Goal: Task Accomplishment & Management: Manage account settings

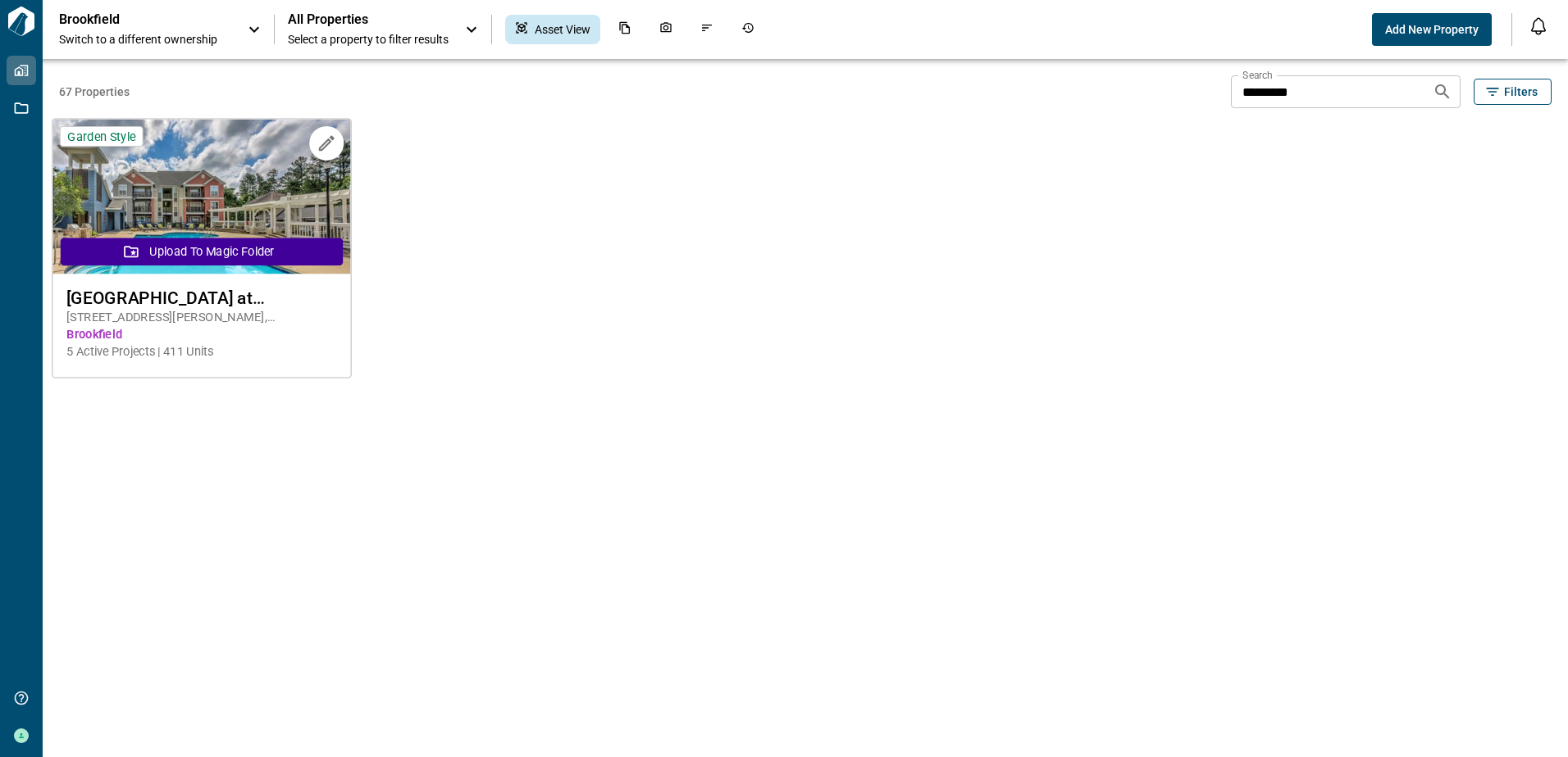
click at [191, 303] on span "[GEOGRAPHIC_DATA] at [GEOGRAPHIC_DATA]" at bounding box center [201, 298] width 270 height 21
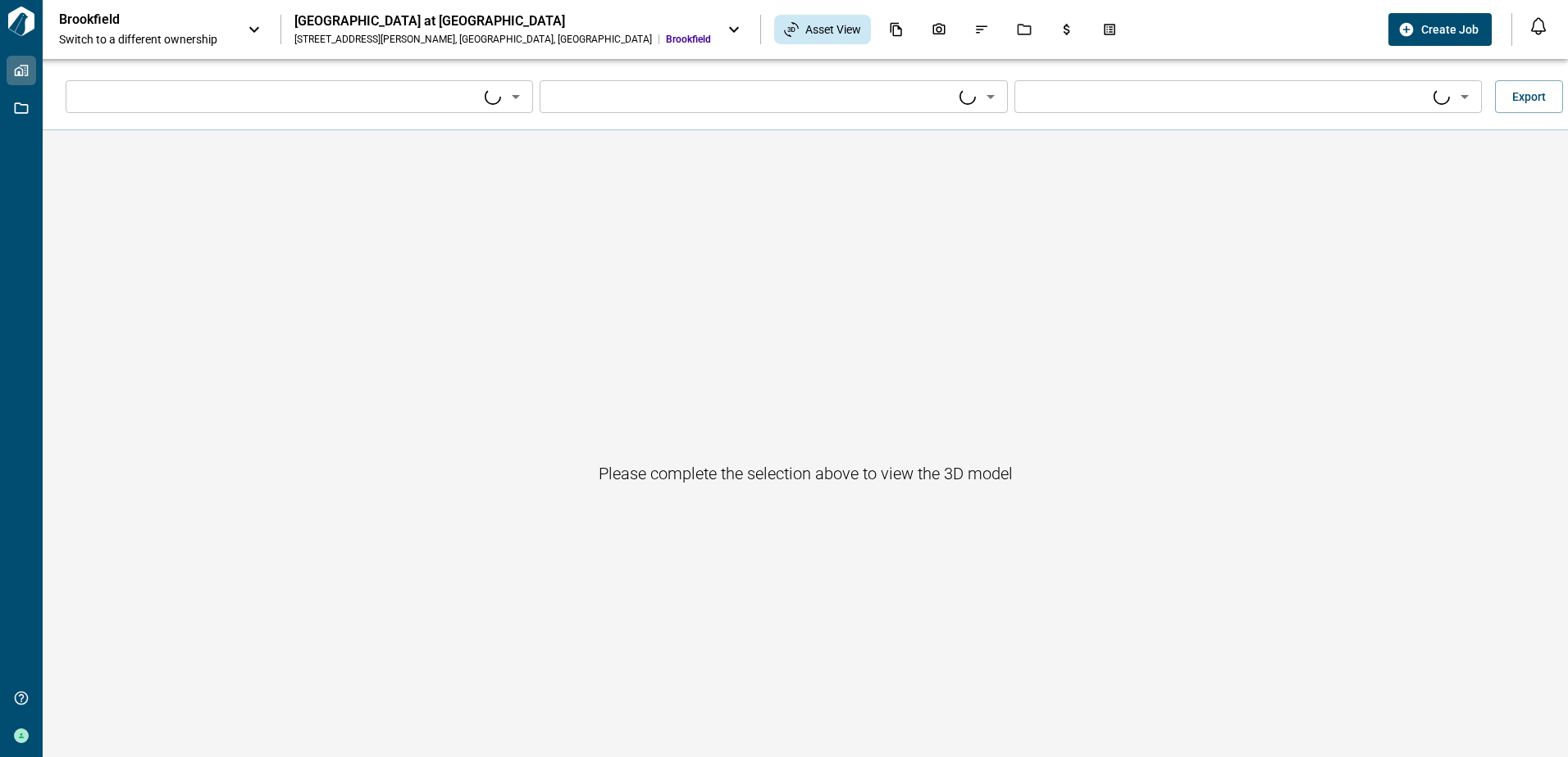
type input "****"
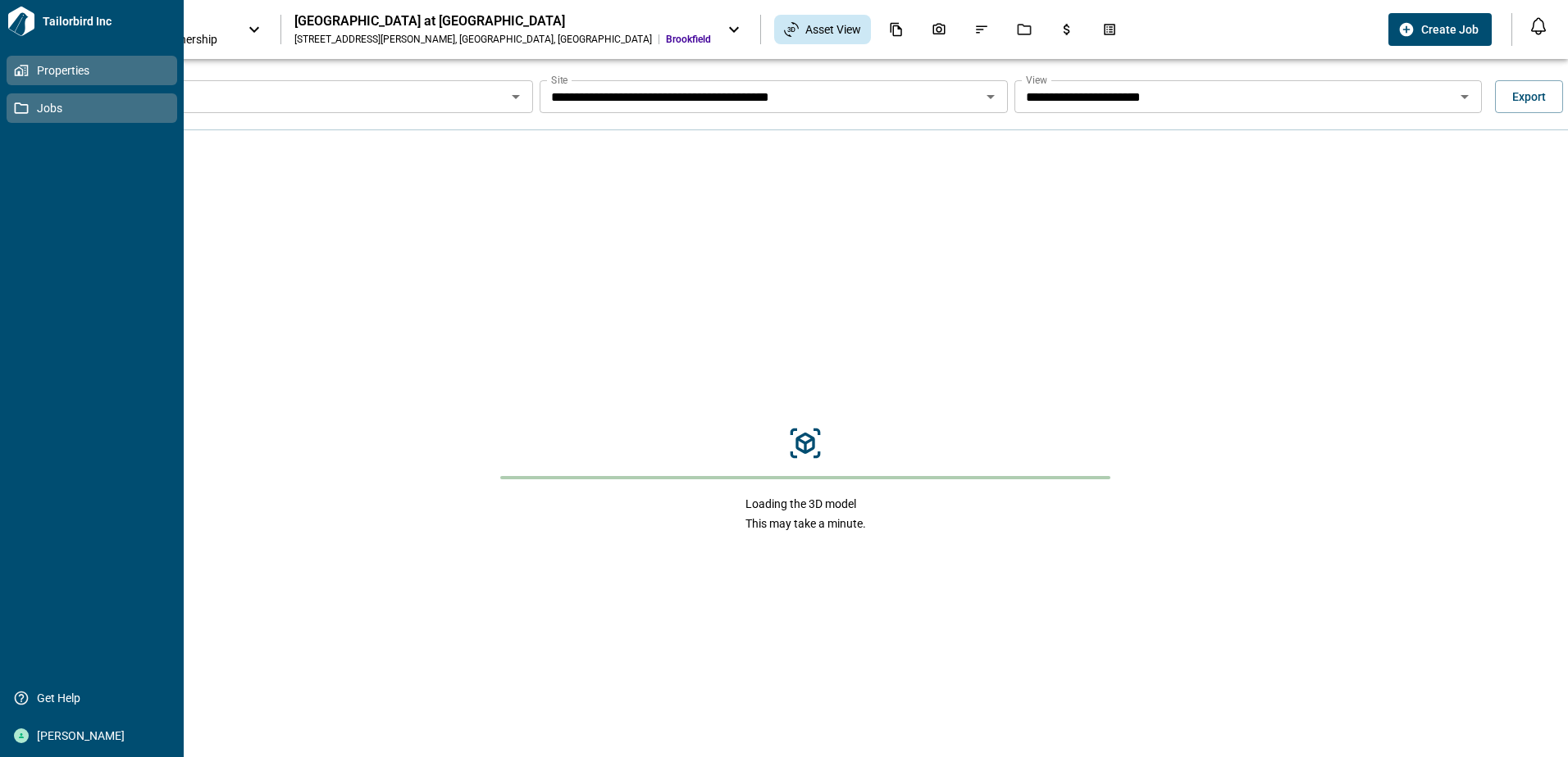
click at [14, 108] on icon at bounding box center [21, 107] width 15 height 15
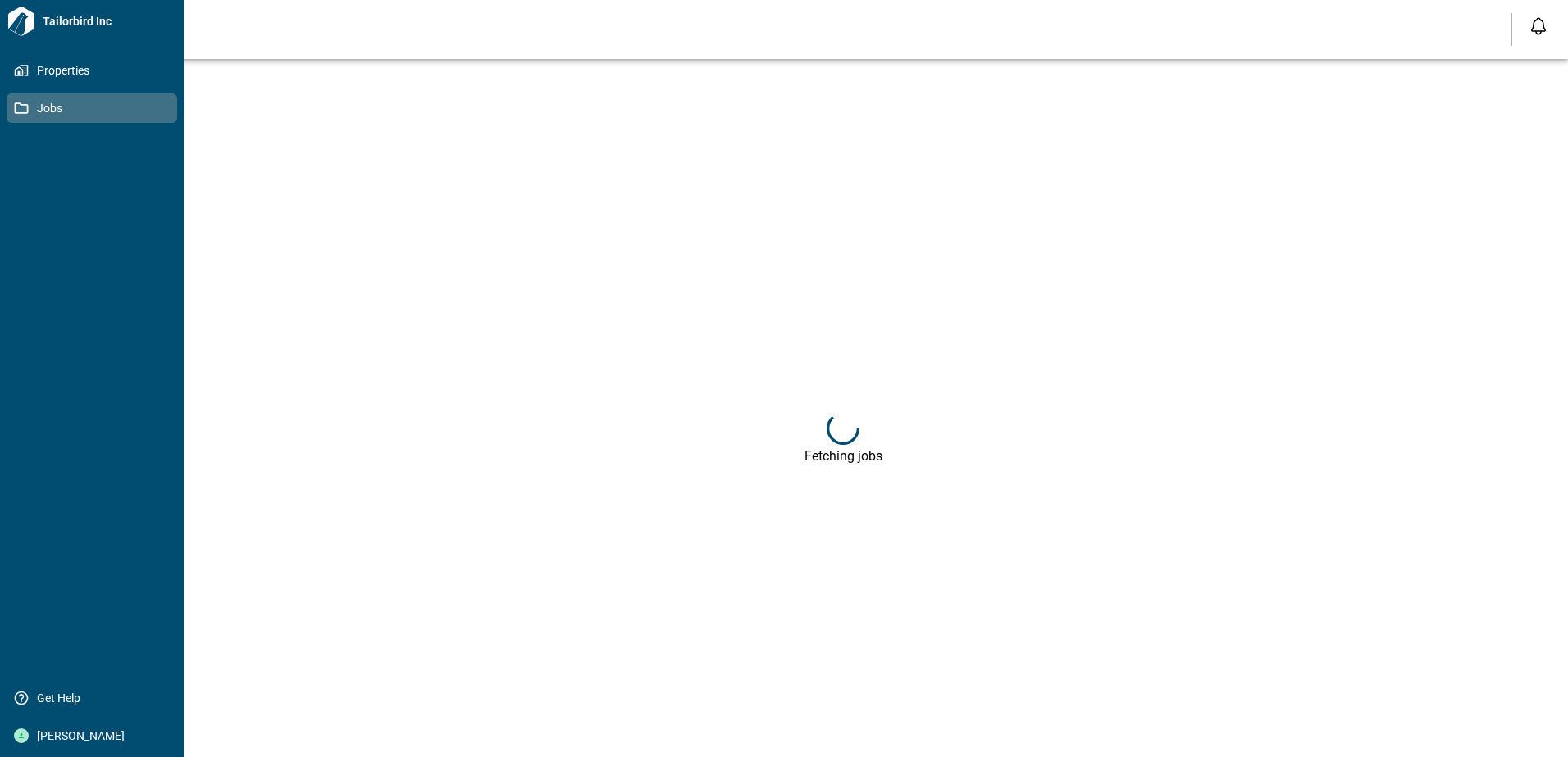
click at [41, 103] on span "Jobs" at bounding box center [95, 107] width 133 height 17
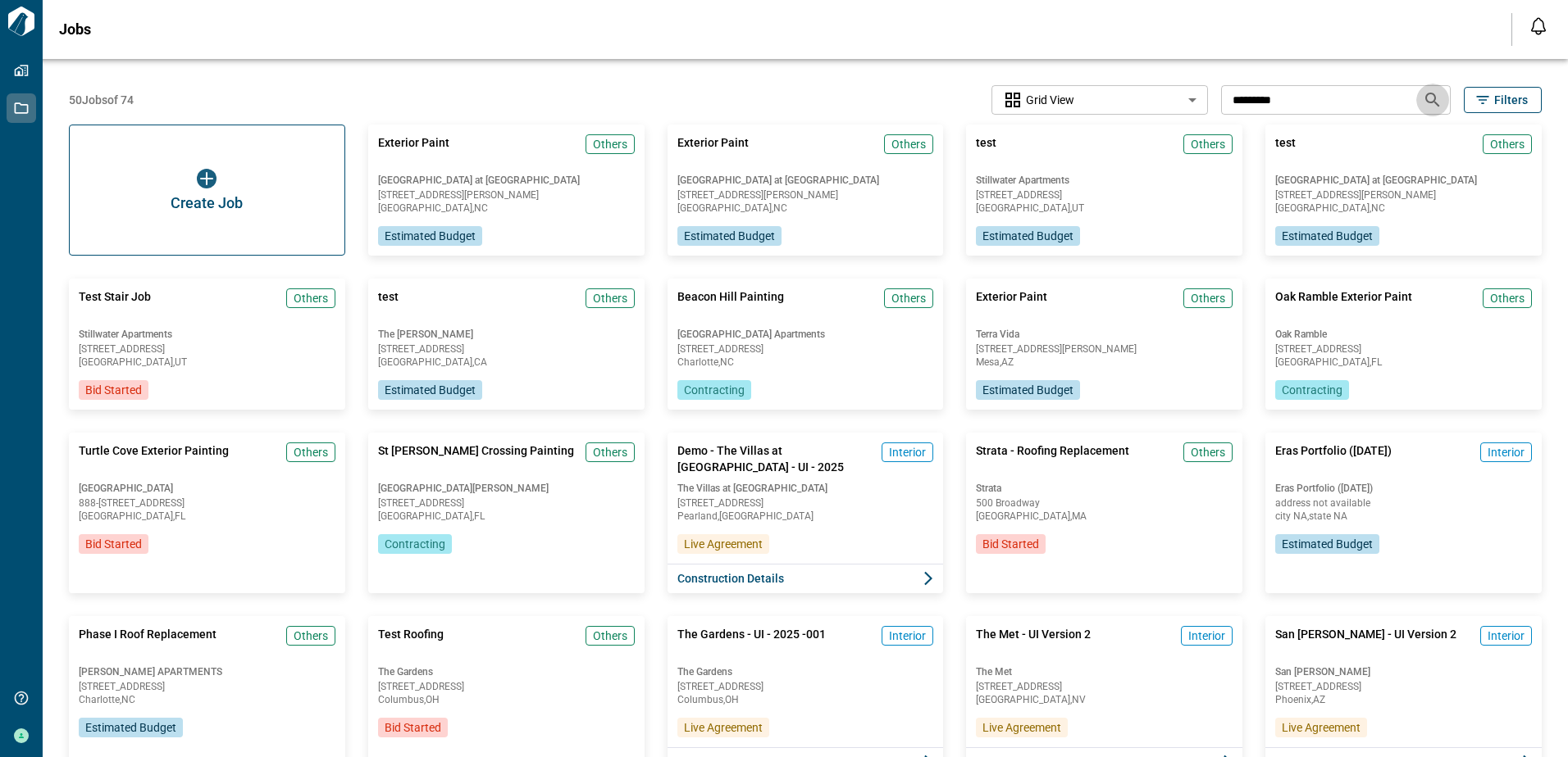
click at [1425, 99] on icon "Search jobs" at bounding box center [1432, 100] width 14 height 14
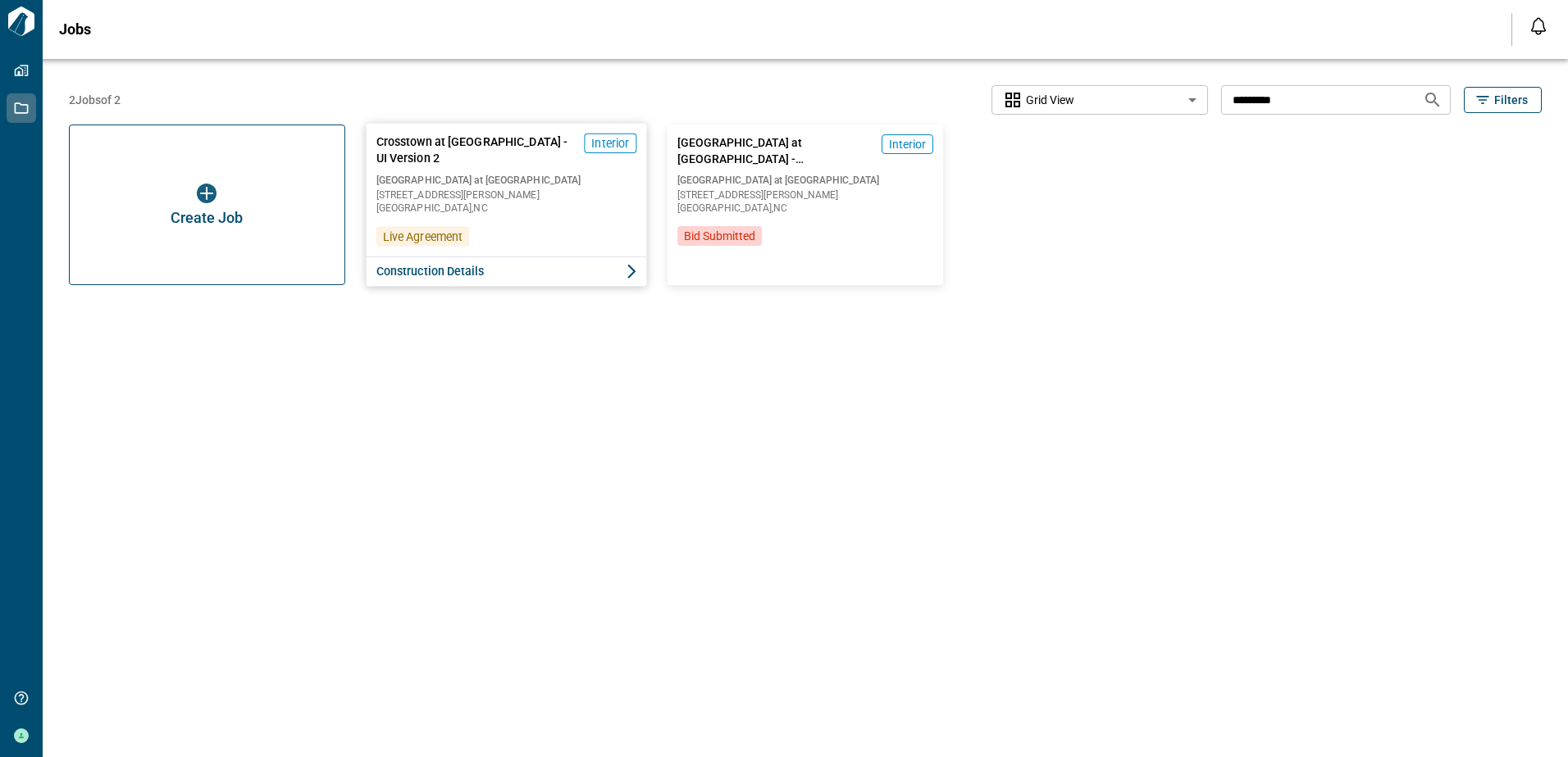
click at [476, 182] on span "[GEOGRAPHIC_DATA] at [GEOGRAPHIC_DATA]" at bounding box center [506, 178] width 260 height 13
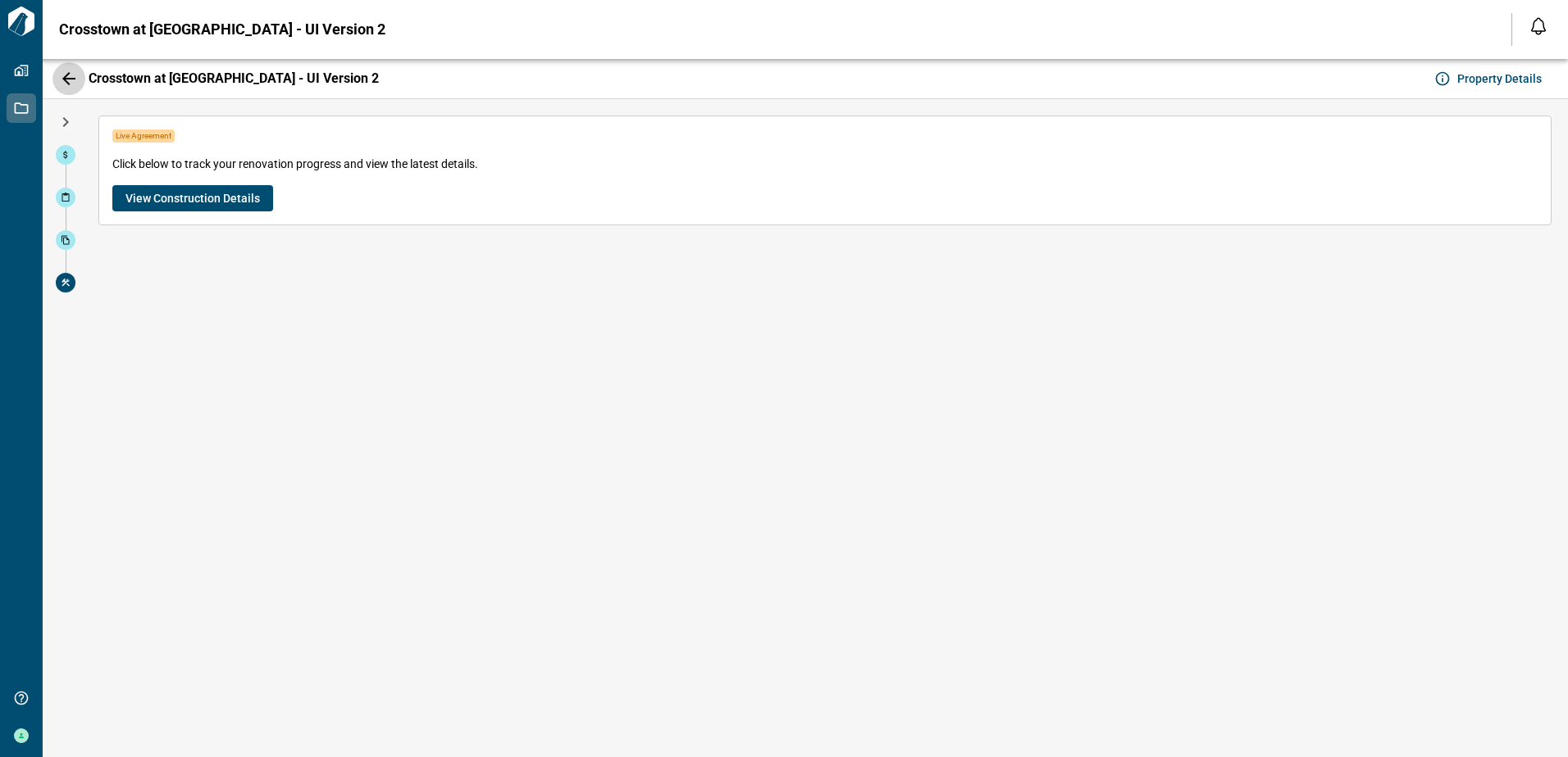
click at [70, 80] on icon "button" at bounding box center [68, 78] width 13 height 13
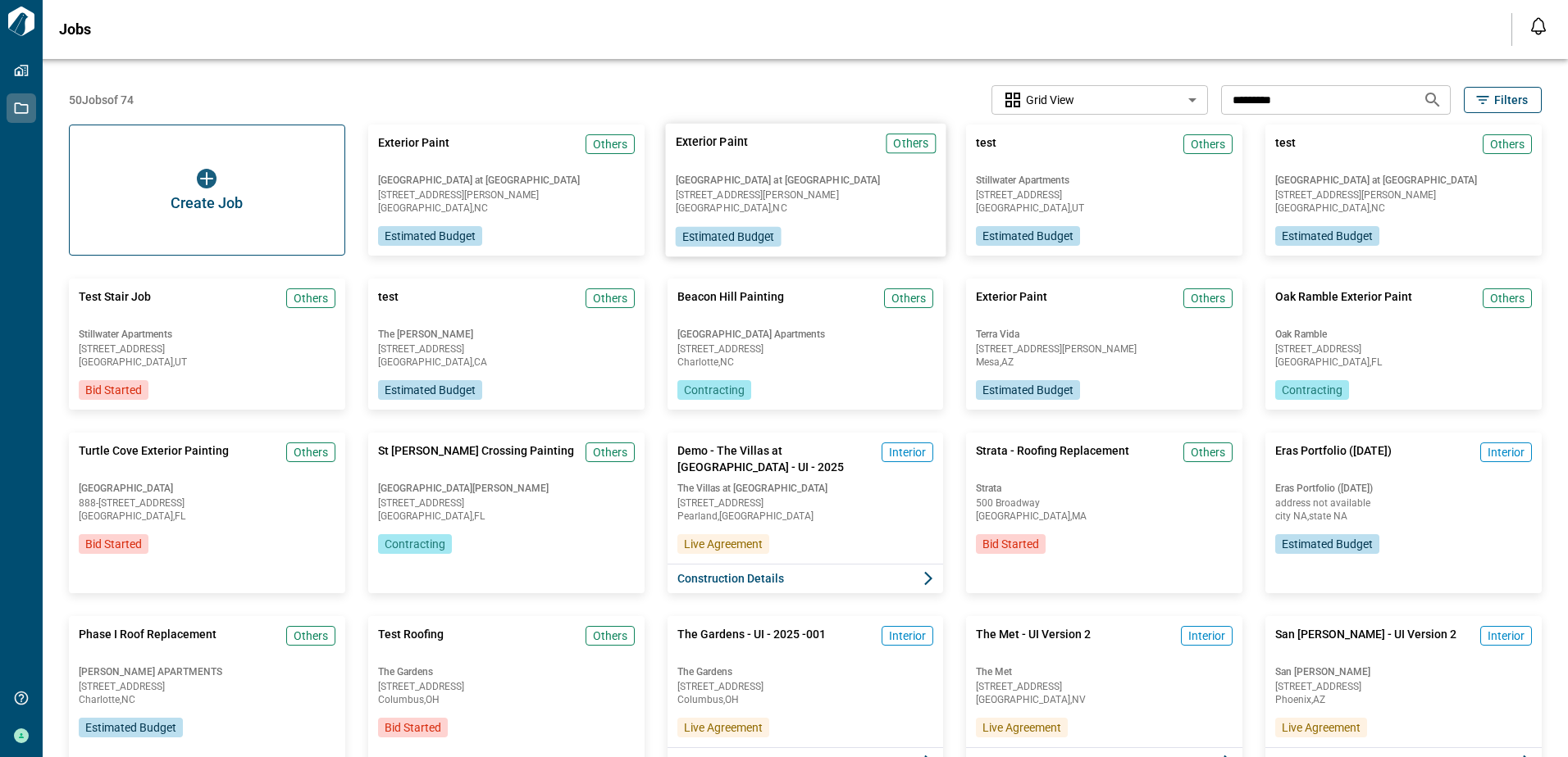
click at [784, 177] on span "[GEOGRAPHIC_DATA] at [GEOGRAPHIC_DATA]" at bounding box center [805, 179] width 260 height 13
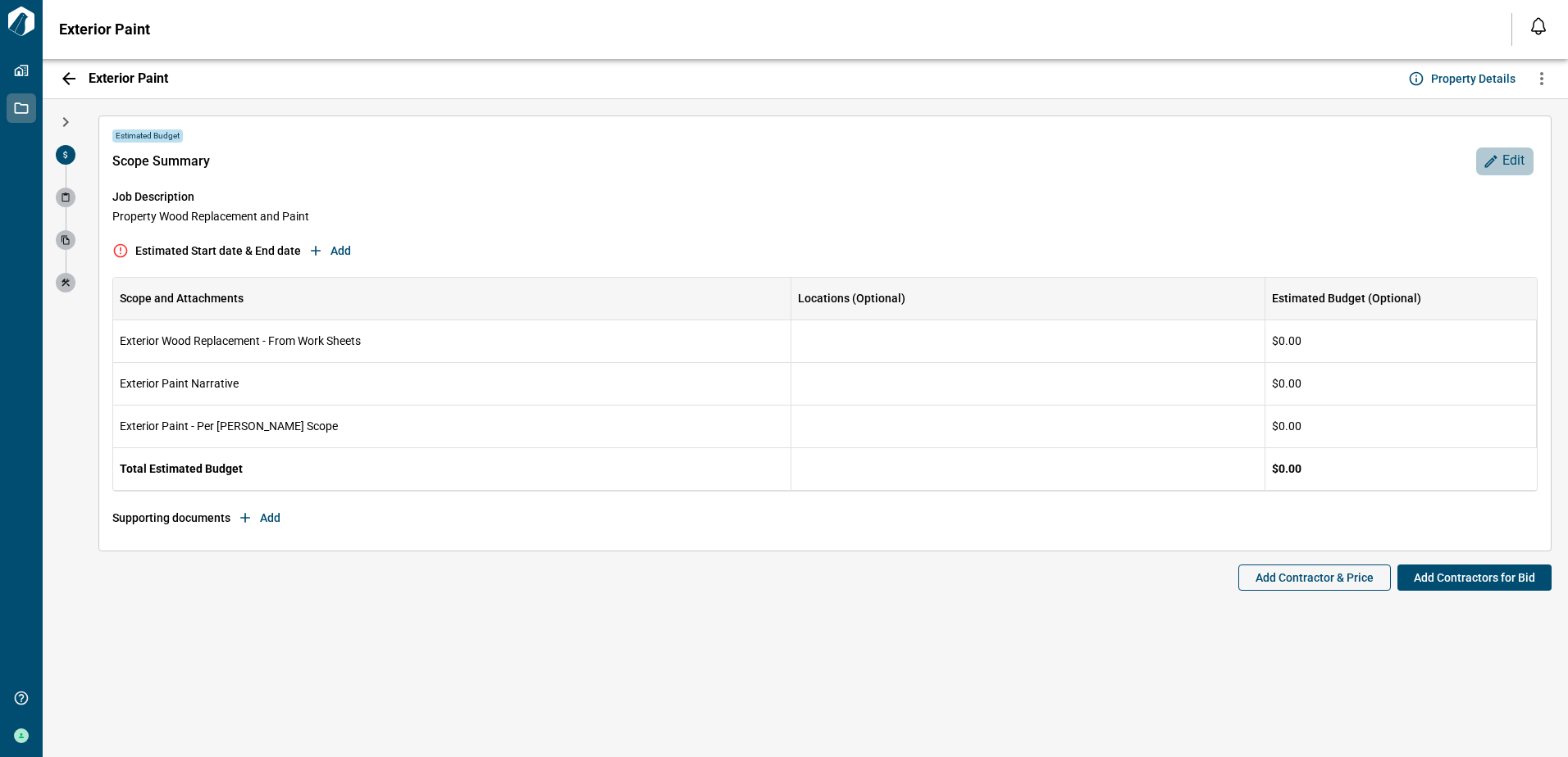
click at [1504, 158] on span "Edit" at bounding box center [1513, 161] width 22 height 17
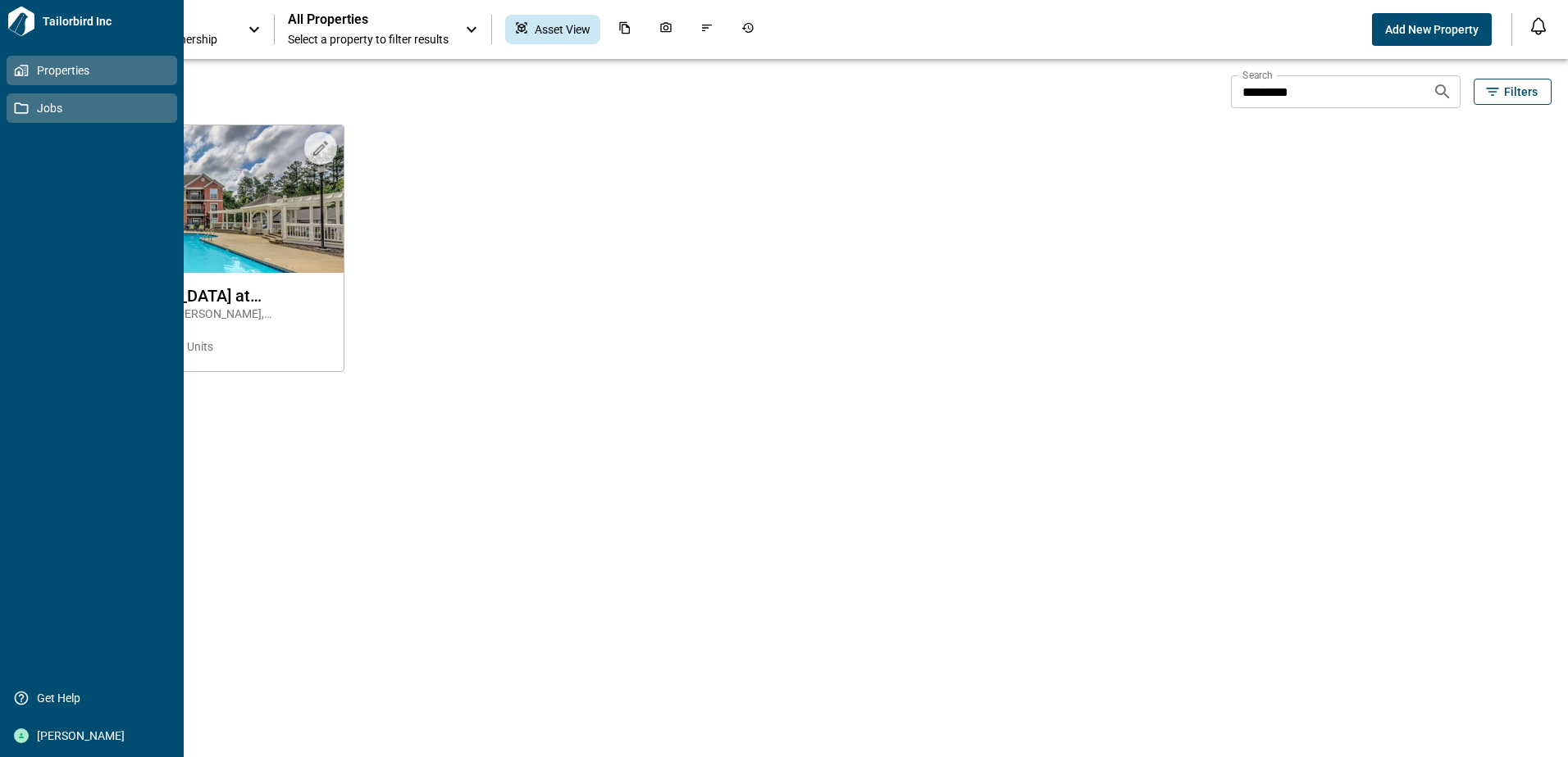
click at [23, 104] on icon at bounding box center [22, 108] width 14 height 12
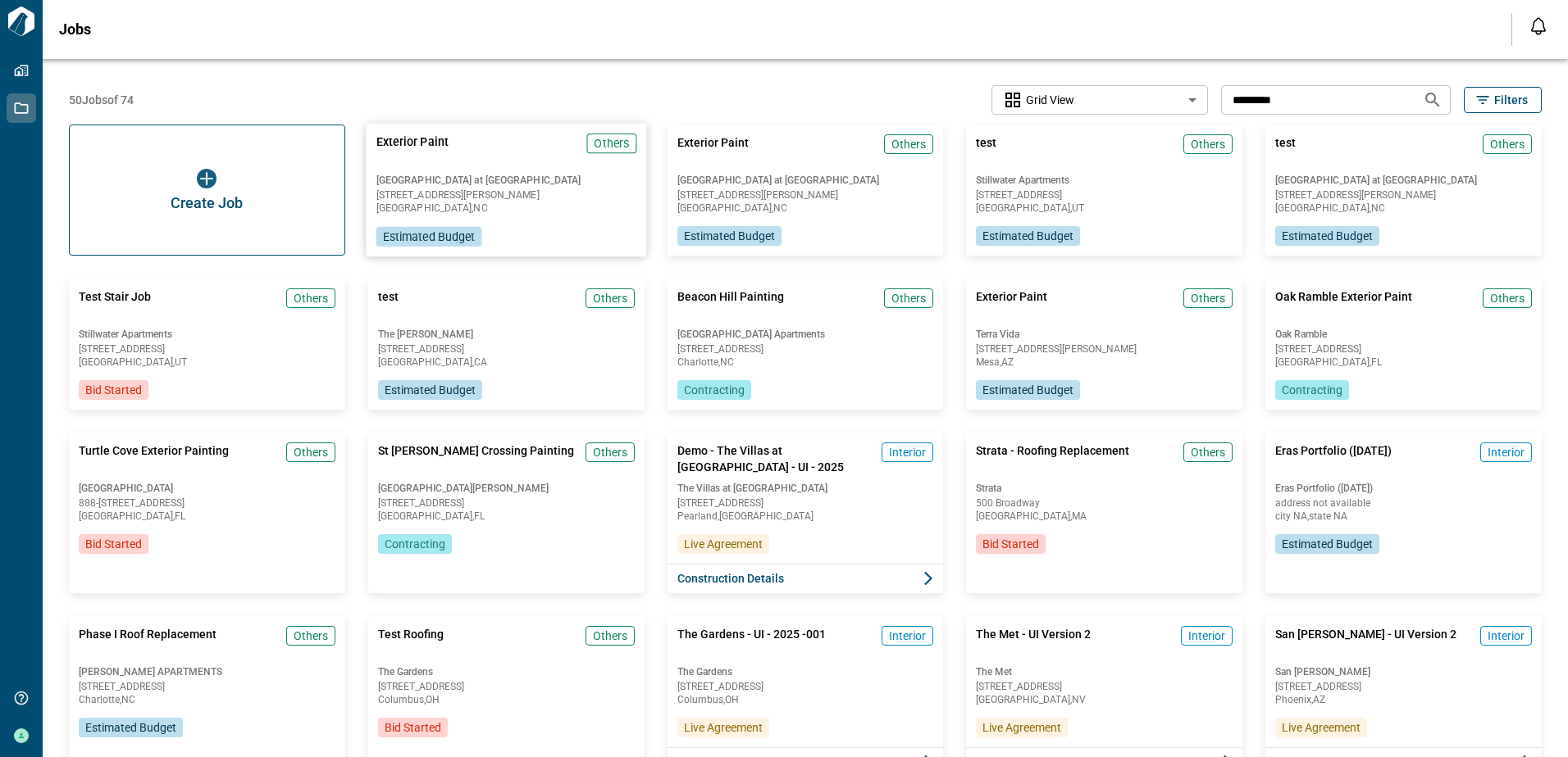
click at [517, 172] on div "Exterior Paint Others [GEOGRAPHIC_DATA] at [GEOGRAPHIC_DATA] [STREET_ADDRESS][P…" at bounding box center [506, 190] width 280 height 133
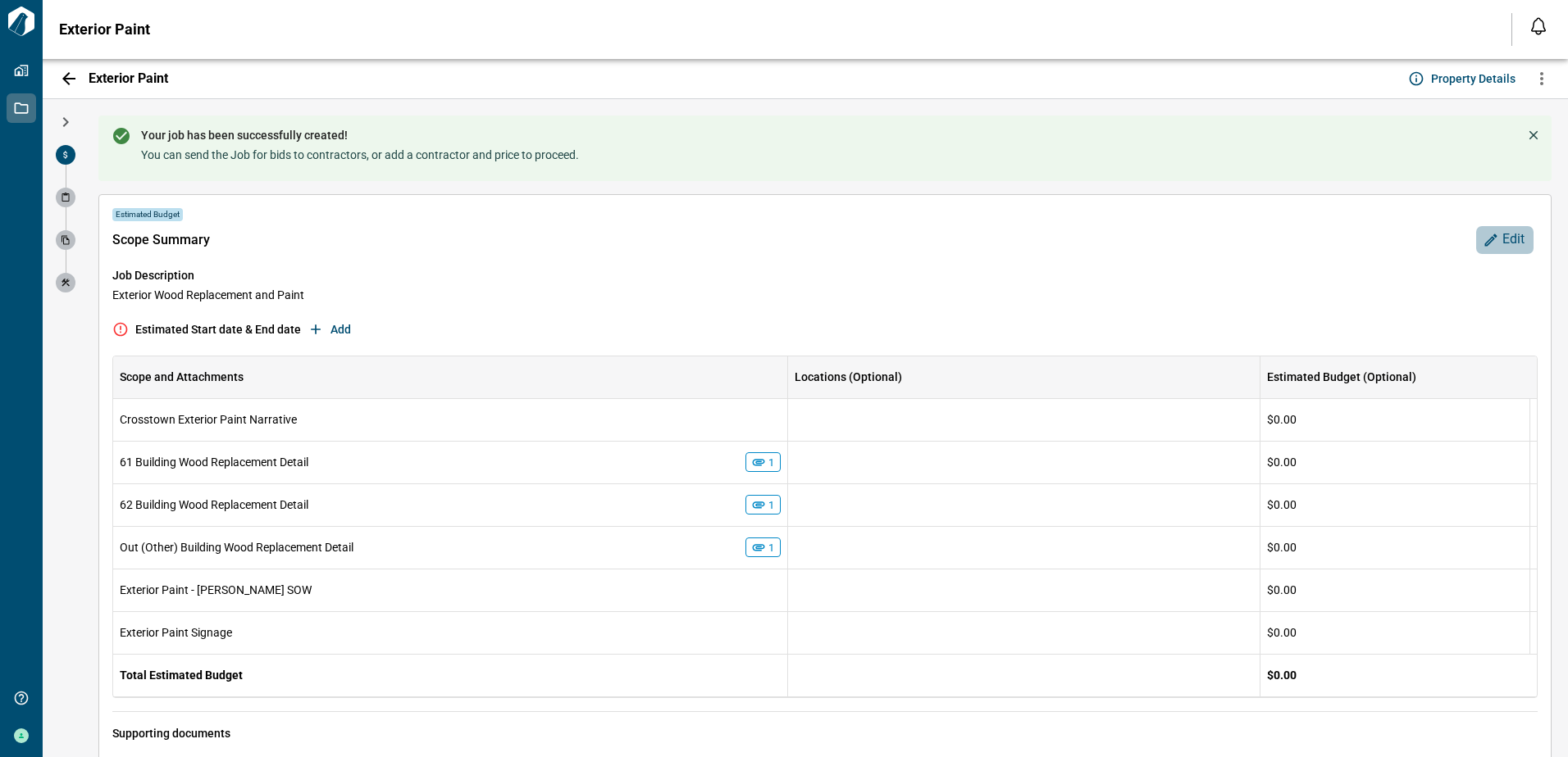
click at [1506, 236] on span "Edit" at bounding box center [1513, 239] width 22 height 17
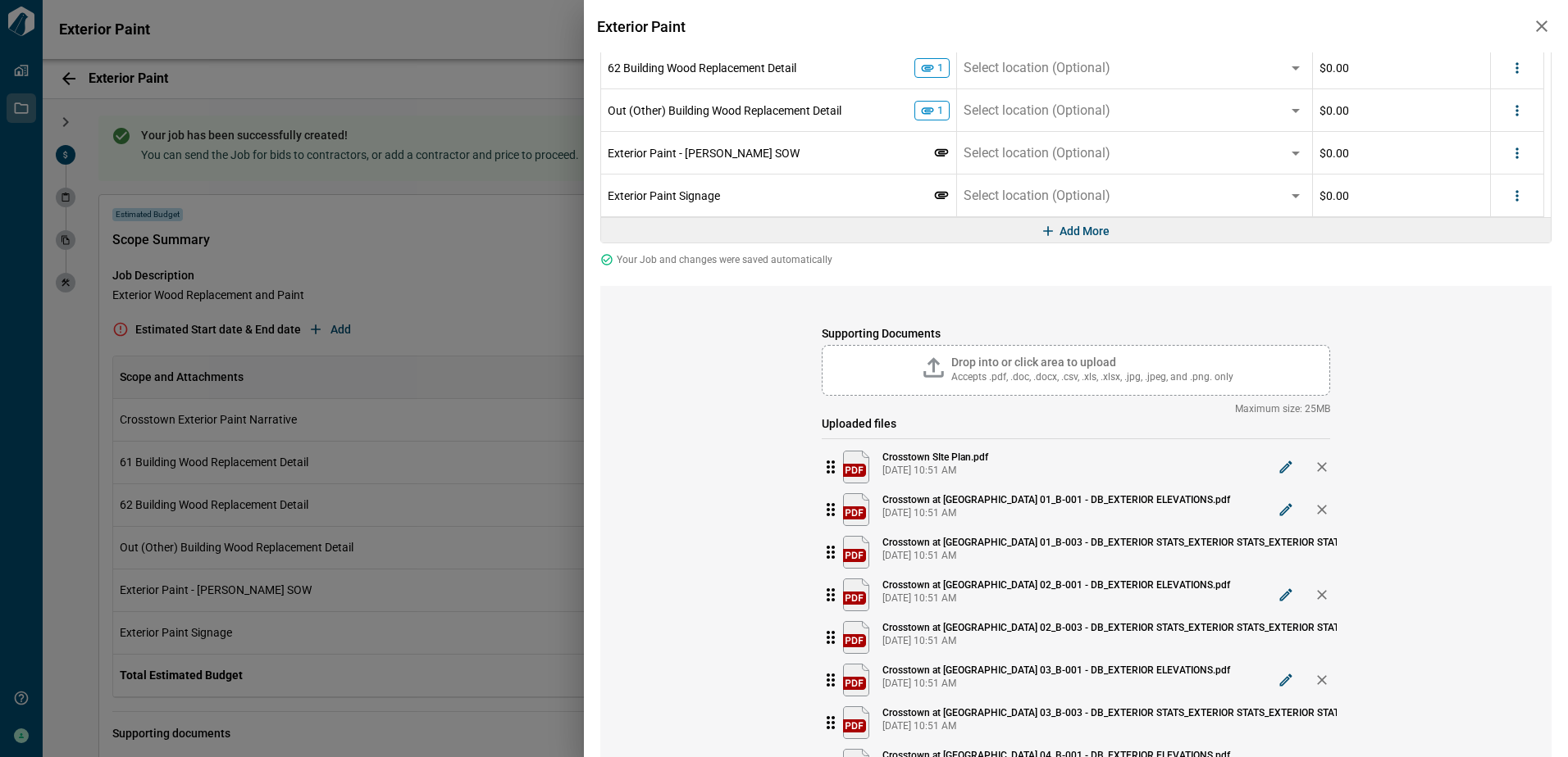
scroll to position [144, 0]
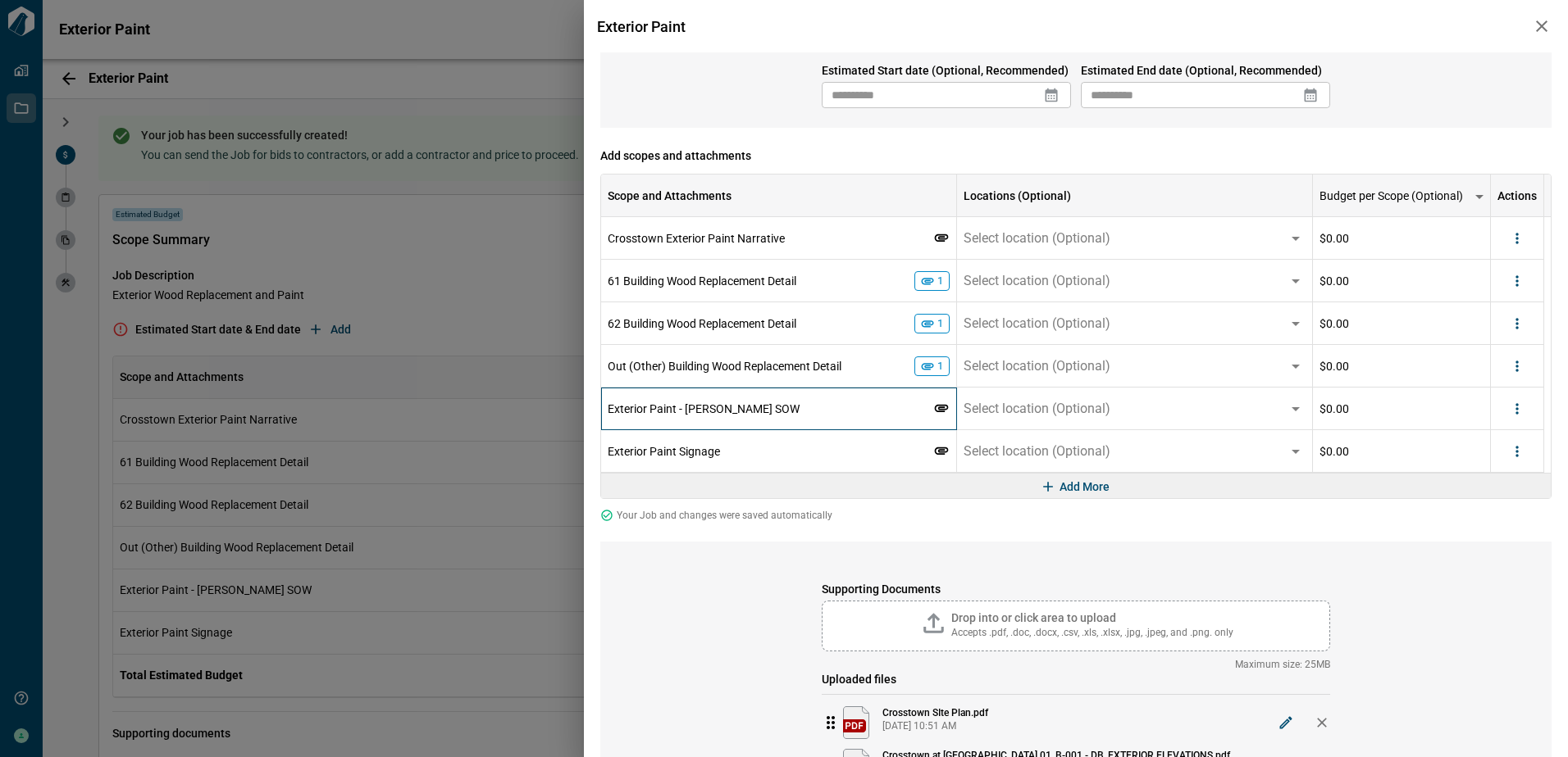
click at [937, 406] on icon at bounding box center [941, 408] width 17 height 17
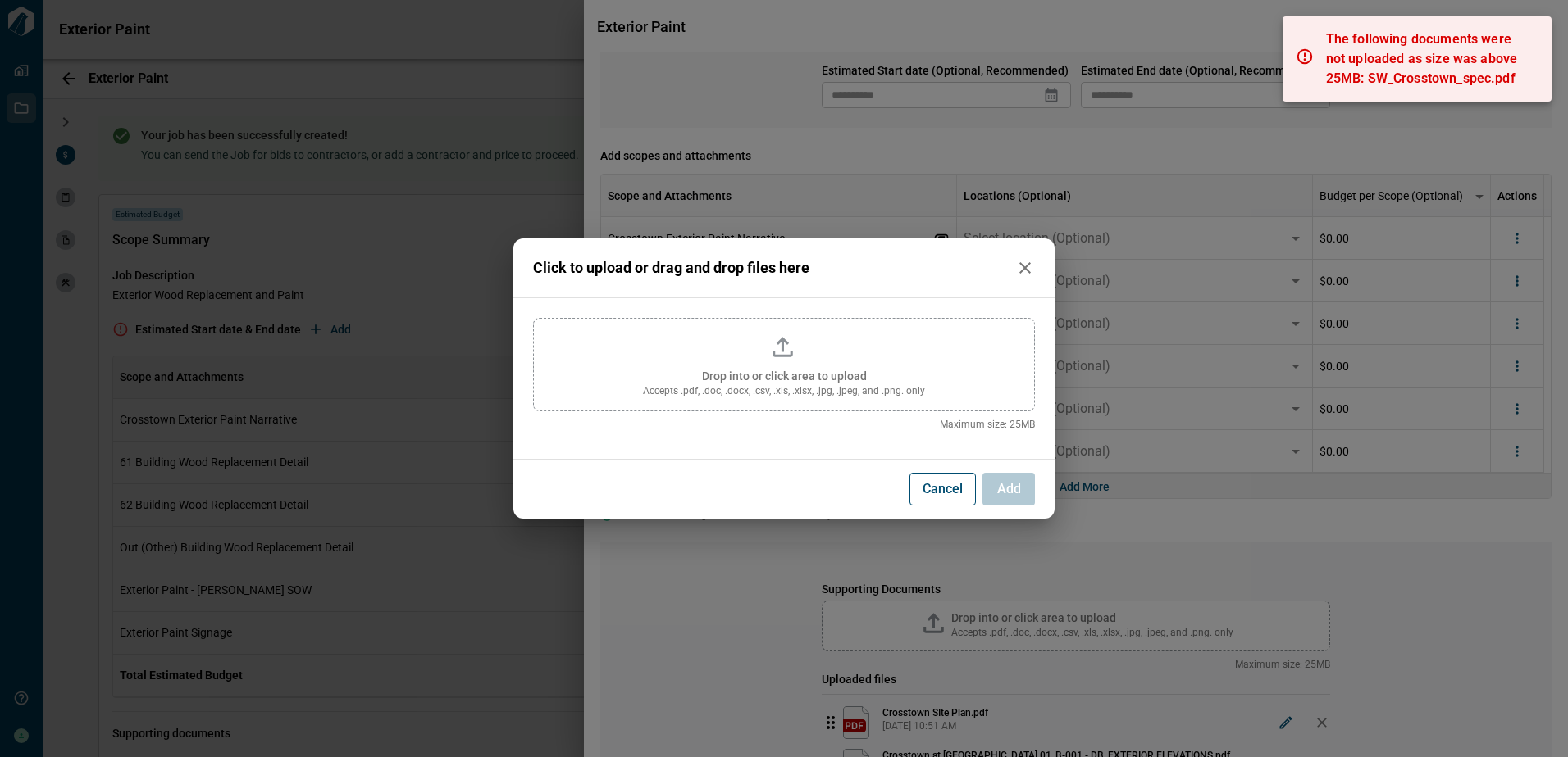
click at [938, 487] on span "Cancel" at bounding box center [942, 489] width 40 height 17
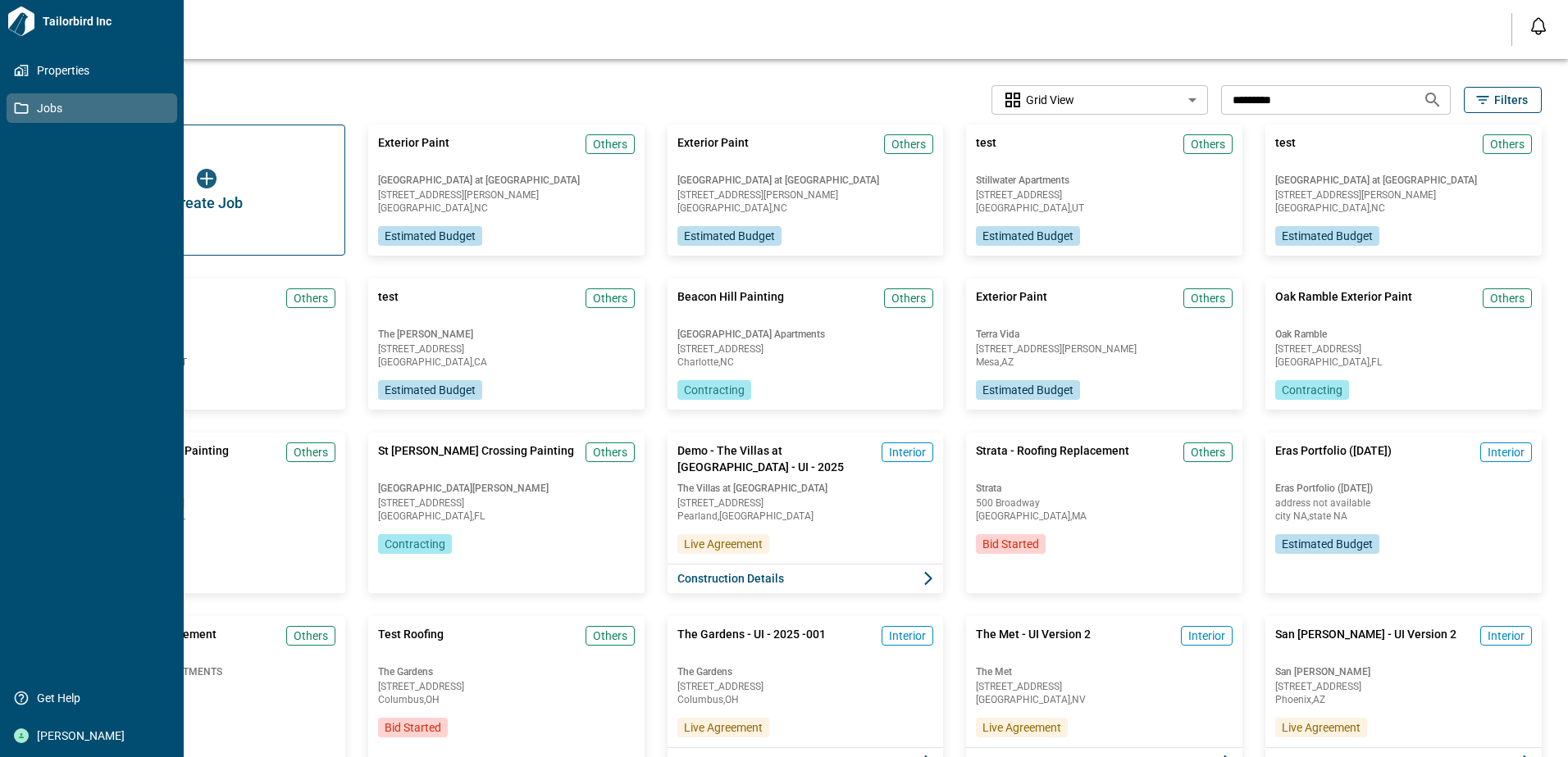
click at [35, 104] on span "Jobs" at bounding box center [95, 107] width 133 height 17
click at [51, 105] on span "Jobs" at bounding box center [95, 107] width 133 height 17
click at [48, 105] on span "Jobs" at bounding box center [95, 107] width 133 height 17
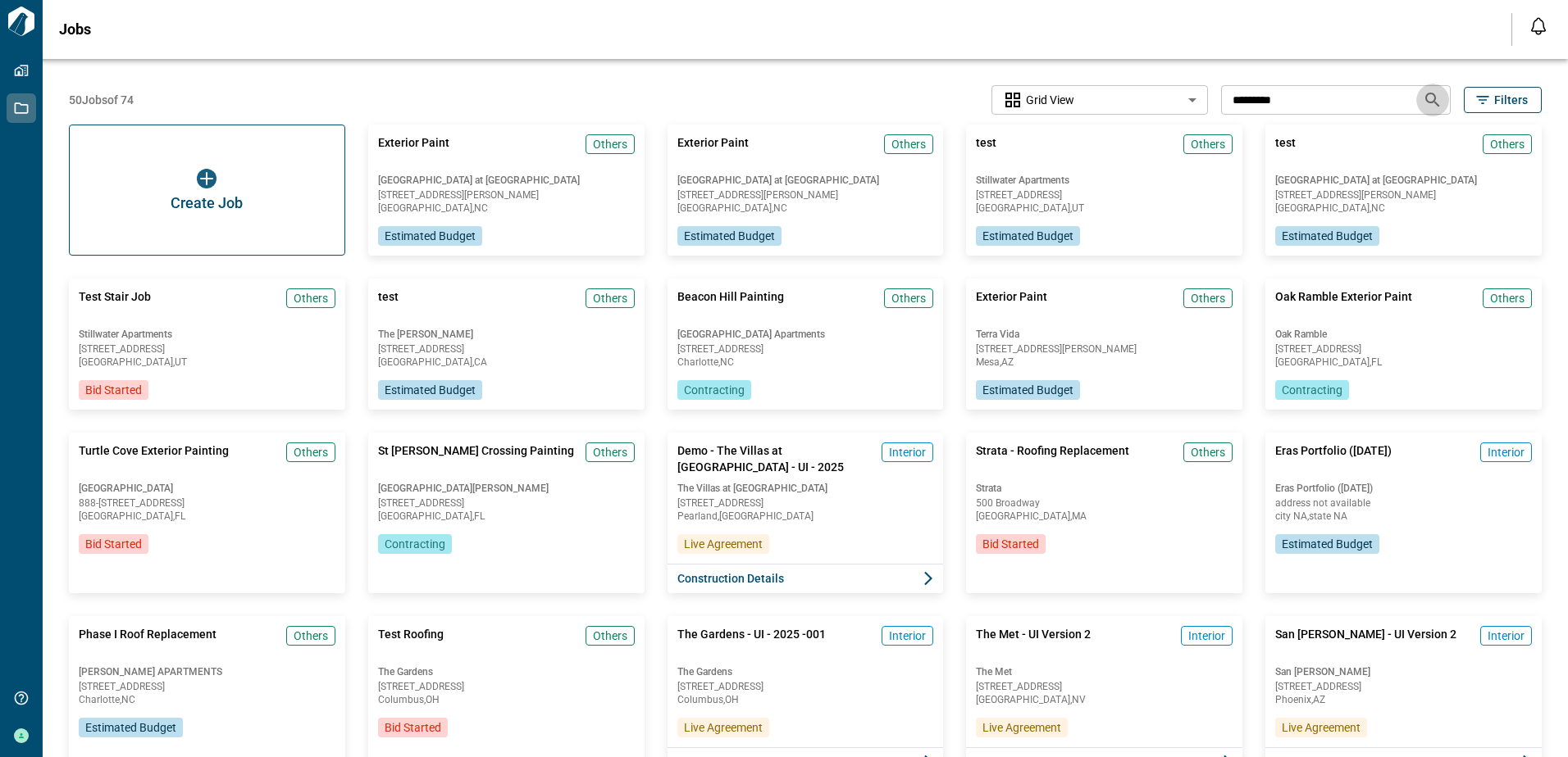
click at [1427, 100] on icon "Search jobs" at bounding box center [1432, 100] width 20 height 20
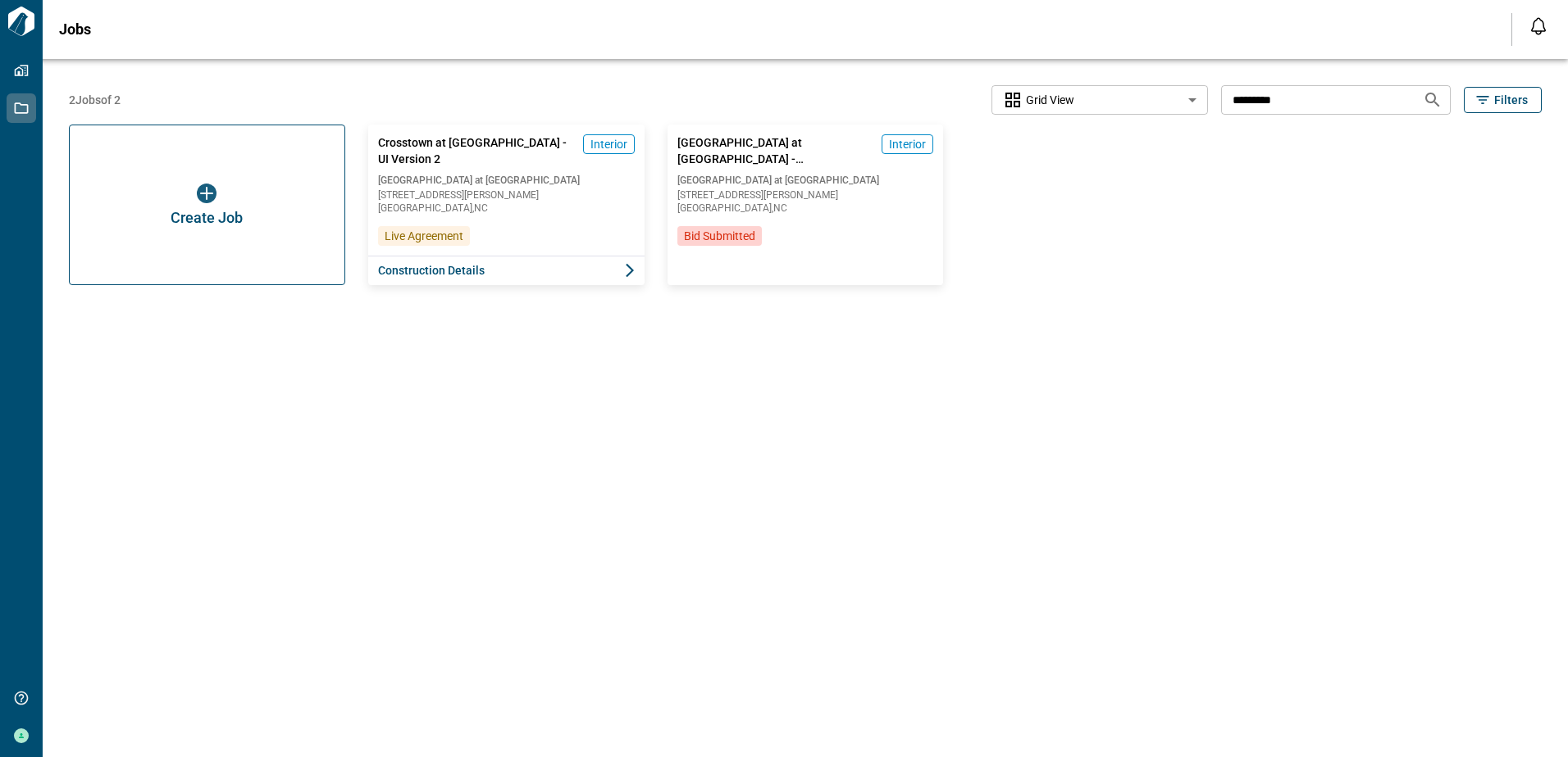
click at [1190, 99] on body "Tailorbird Inc Properties Jobs Get Help [PERSON_NAME] Jobs Notifications *** **…" at bounding box center [784, 378] width 1568 height 757
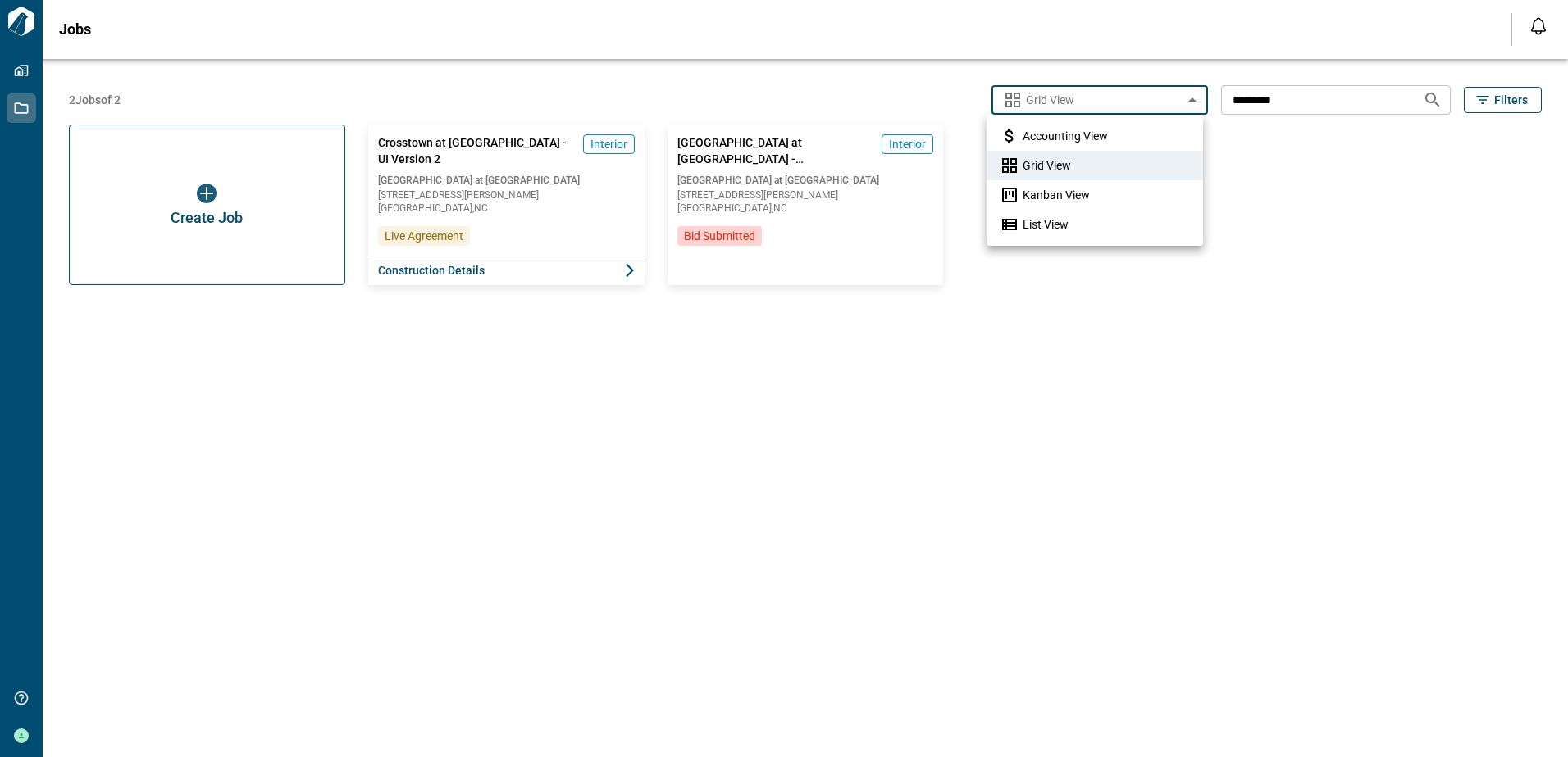
click at [1271, 207] on div at bounding box center [784, 378] width 1568 height 757
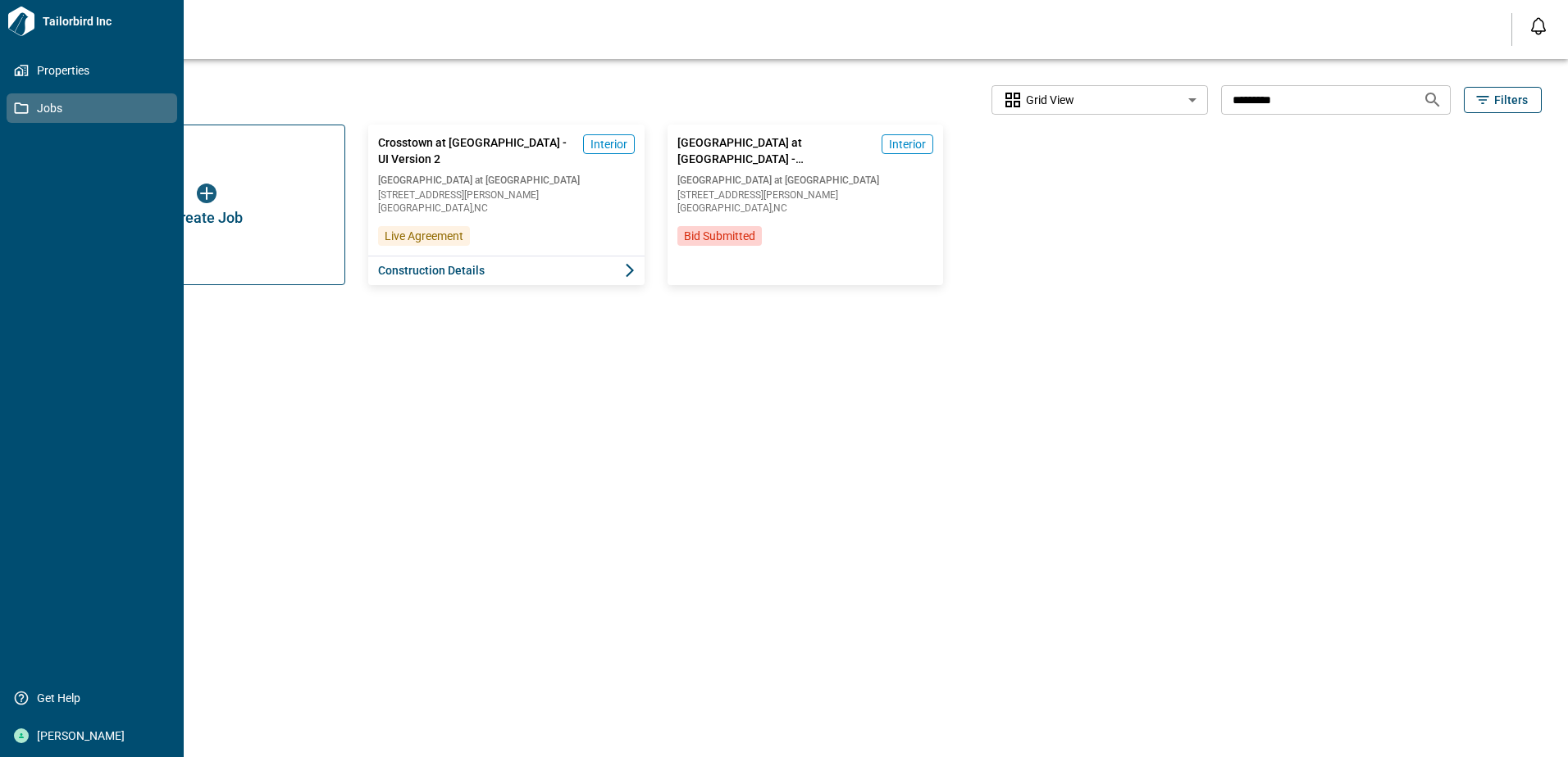
click at [21, 108] on icon at bounding box center [21, 107] width 15 height 15
click at [65, 70] on span "Properties" at bounding box center [95, 70] width 133 height 17
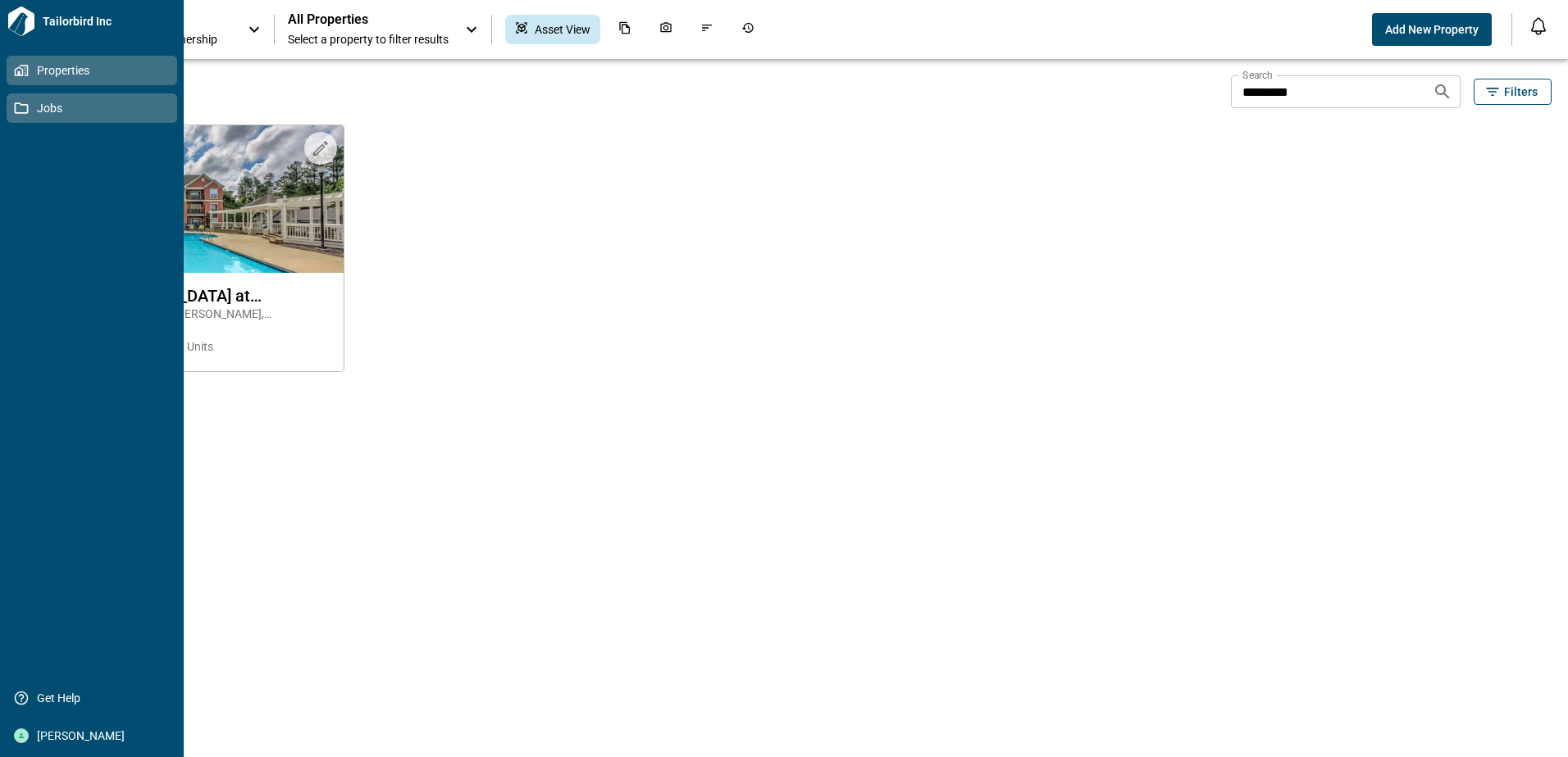
click at [45, 103] on span "Jobs" at bounding box center [95, 107] width 133 height 17
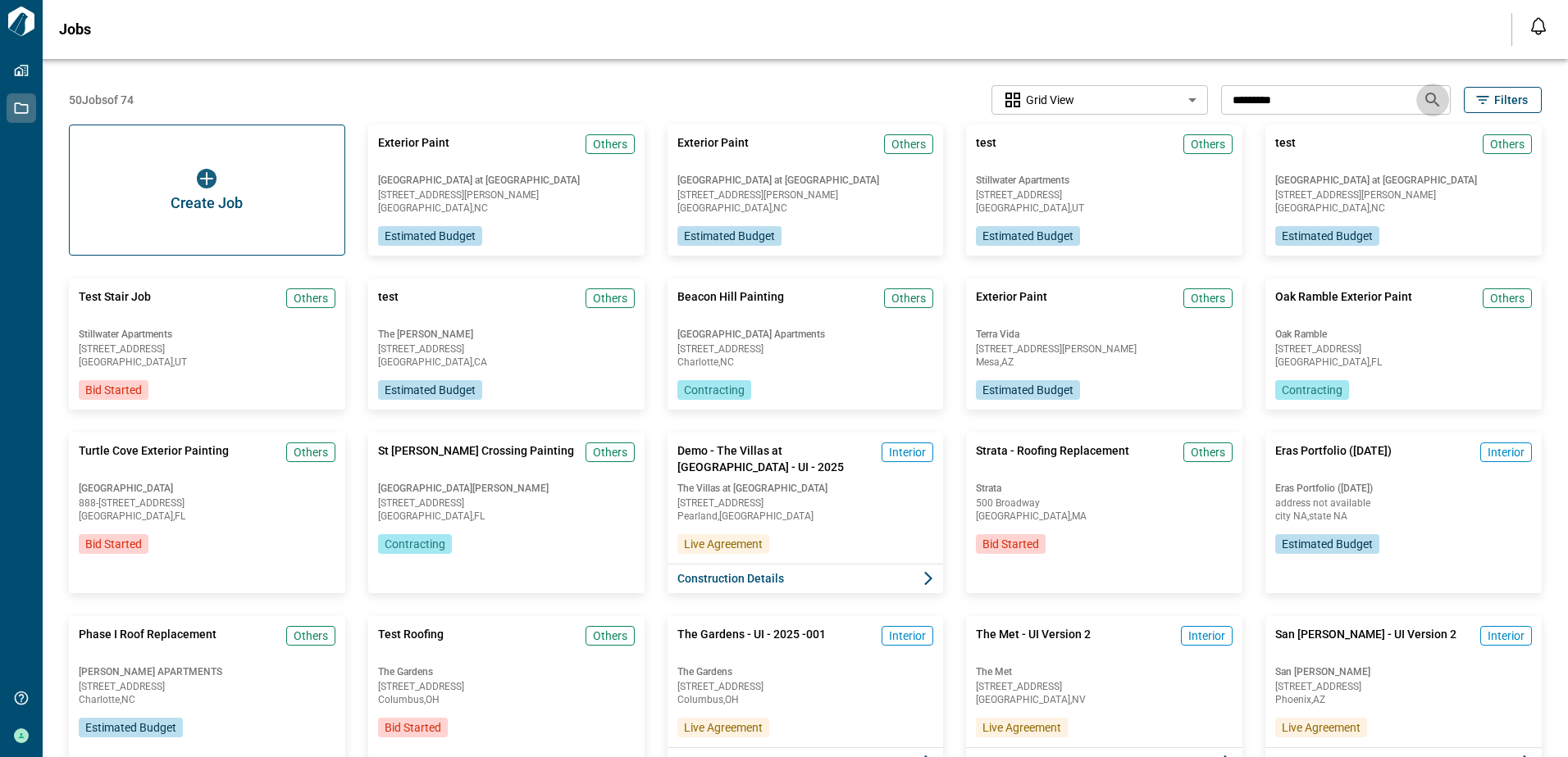
click at [1429, 96] on icon "Search jobs" at bounding box center [1432, 100] width 14 height 14
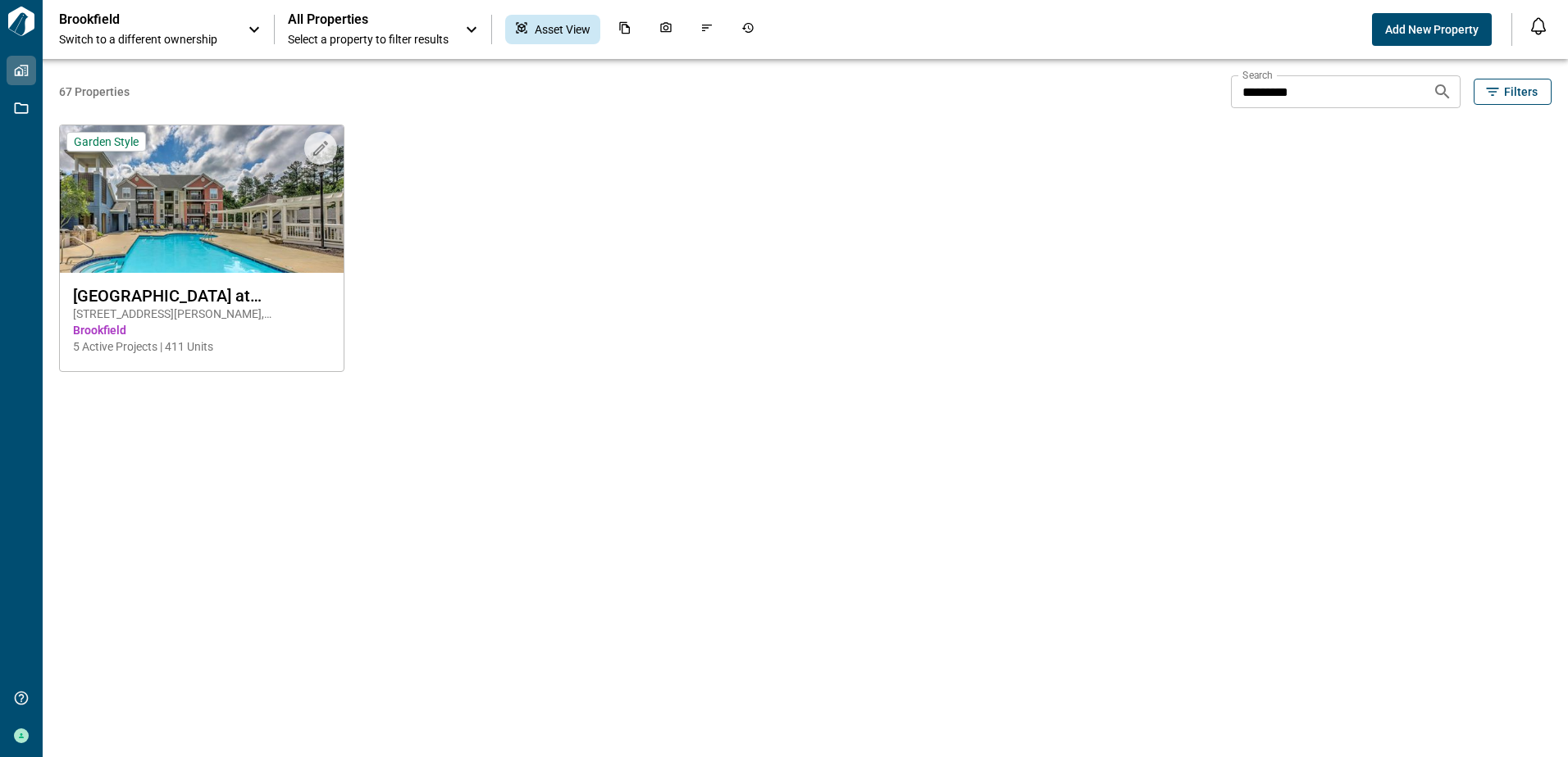
drag, startPoint x: 667, startPoint y: 162, endPoint x: 643, endPoint y: 158, distance: 24.3
click at [667, 162] on div "Upload to Magic Folder Garden Style Crosstown at [GEOGRAPHIC_DATA] [STREET_ADDR…" at bounding box center [797, 232] width 1509 height 280
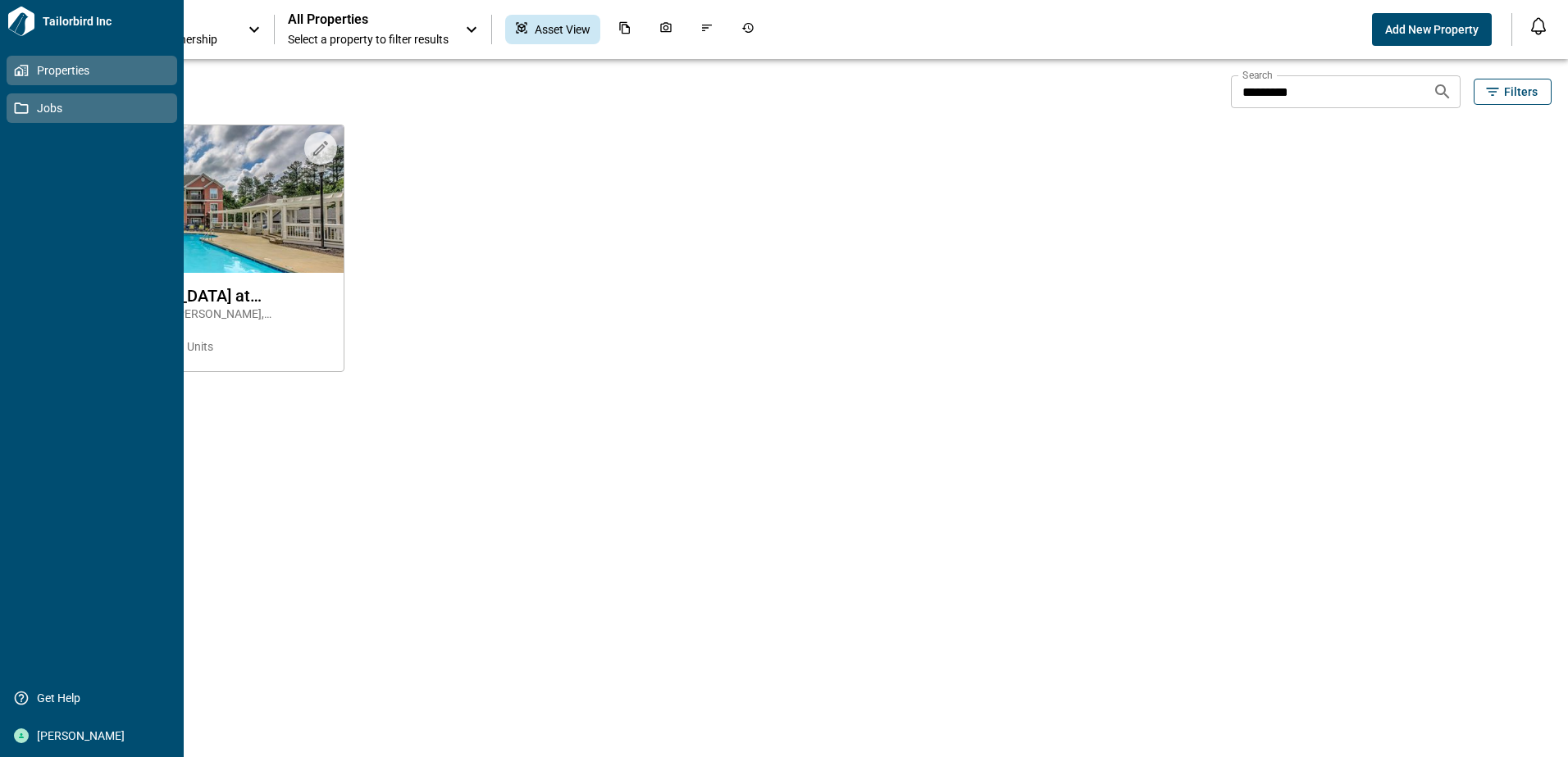
click at [51, 103] on span "Jobs" at bounding box center [95, 107] width 133 height 17
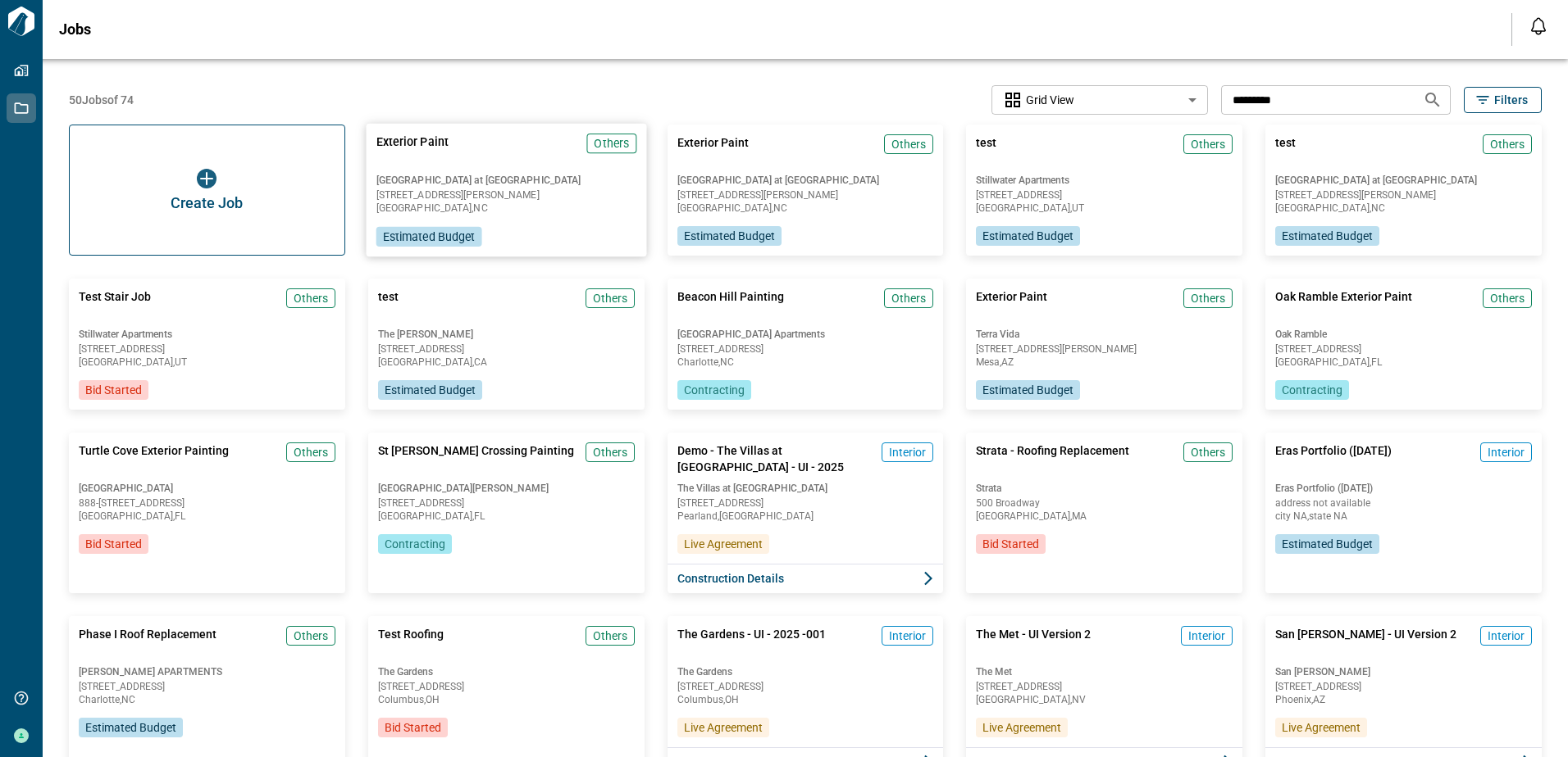
click at [528, 177] on span "[GEOGRAPHIC_DATA] at [GEOGRAPHIC_DATA]" at bounding box center [506, 179] width 260 height 13
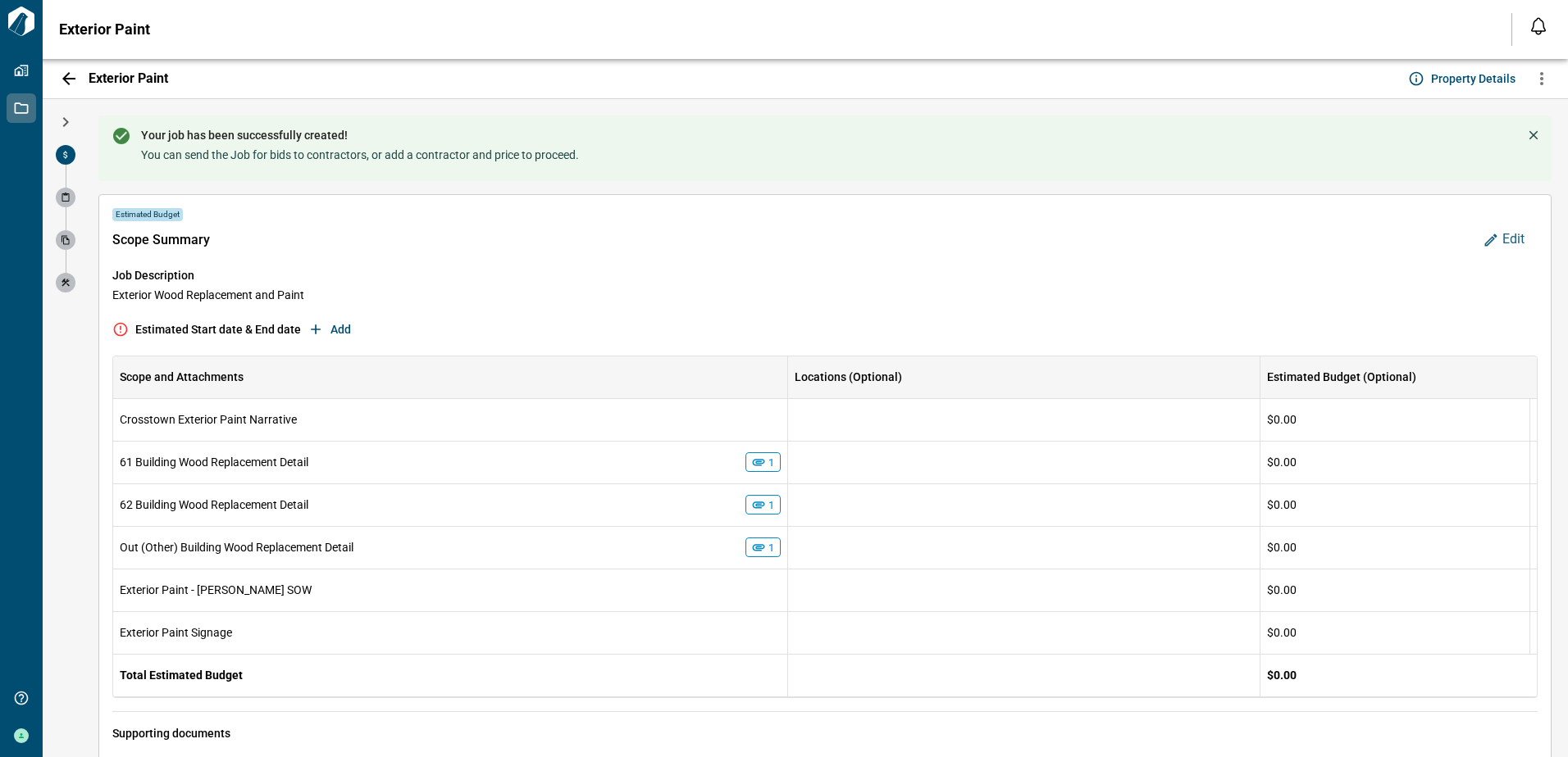
click at [1503, 241] on span "Edit" at bounding box center [1513, 239] width 22 height 17
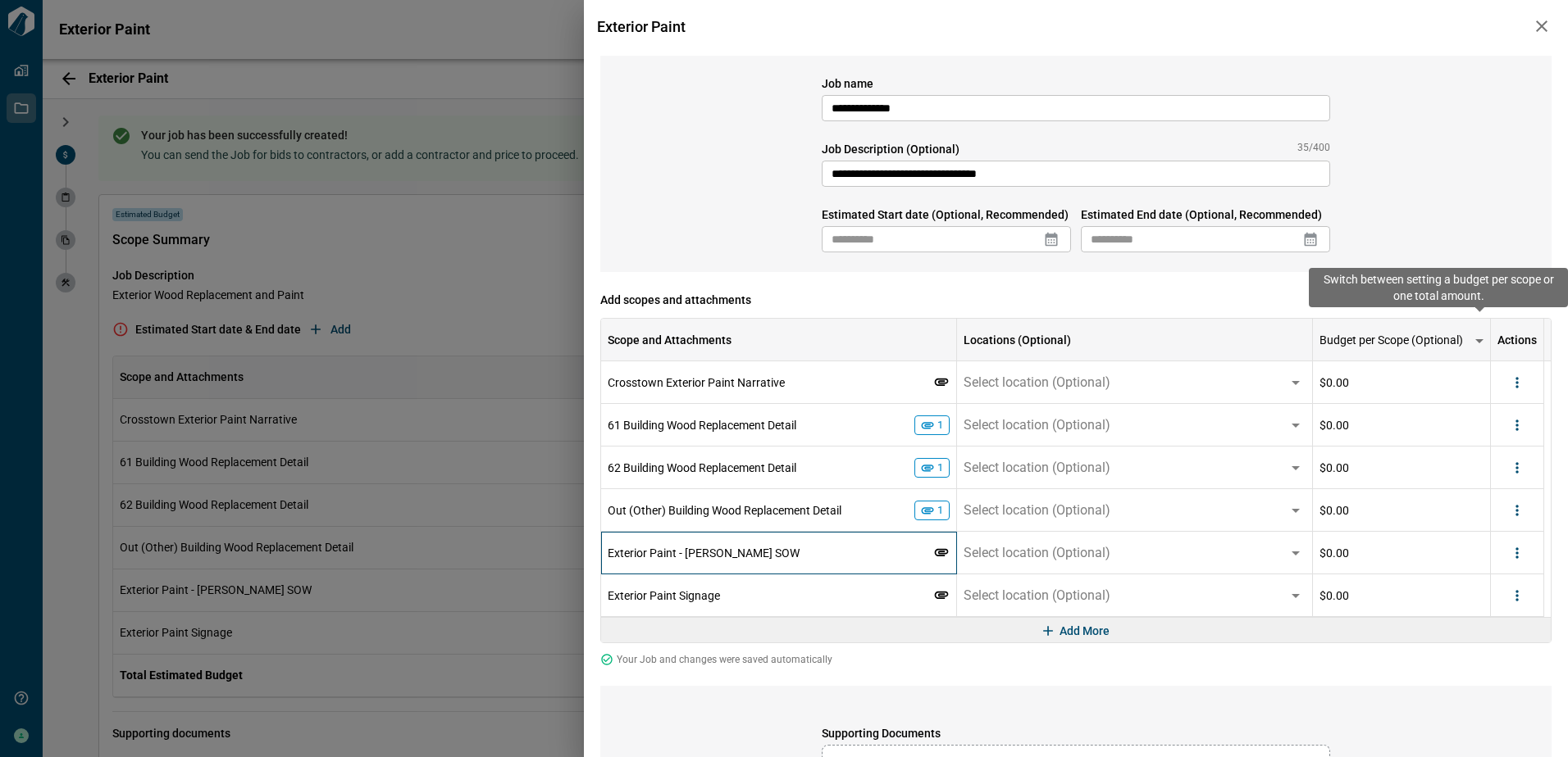
click at [939, 552] on icon at bounding box center [942, 551] width 14 height 7
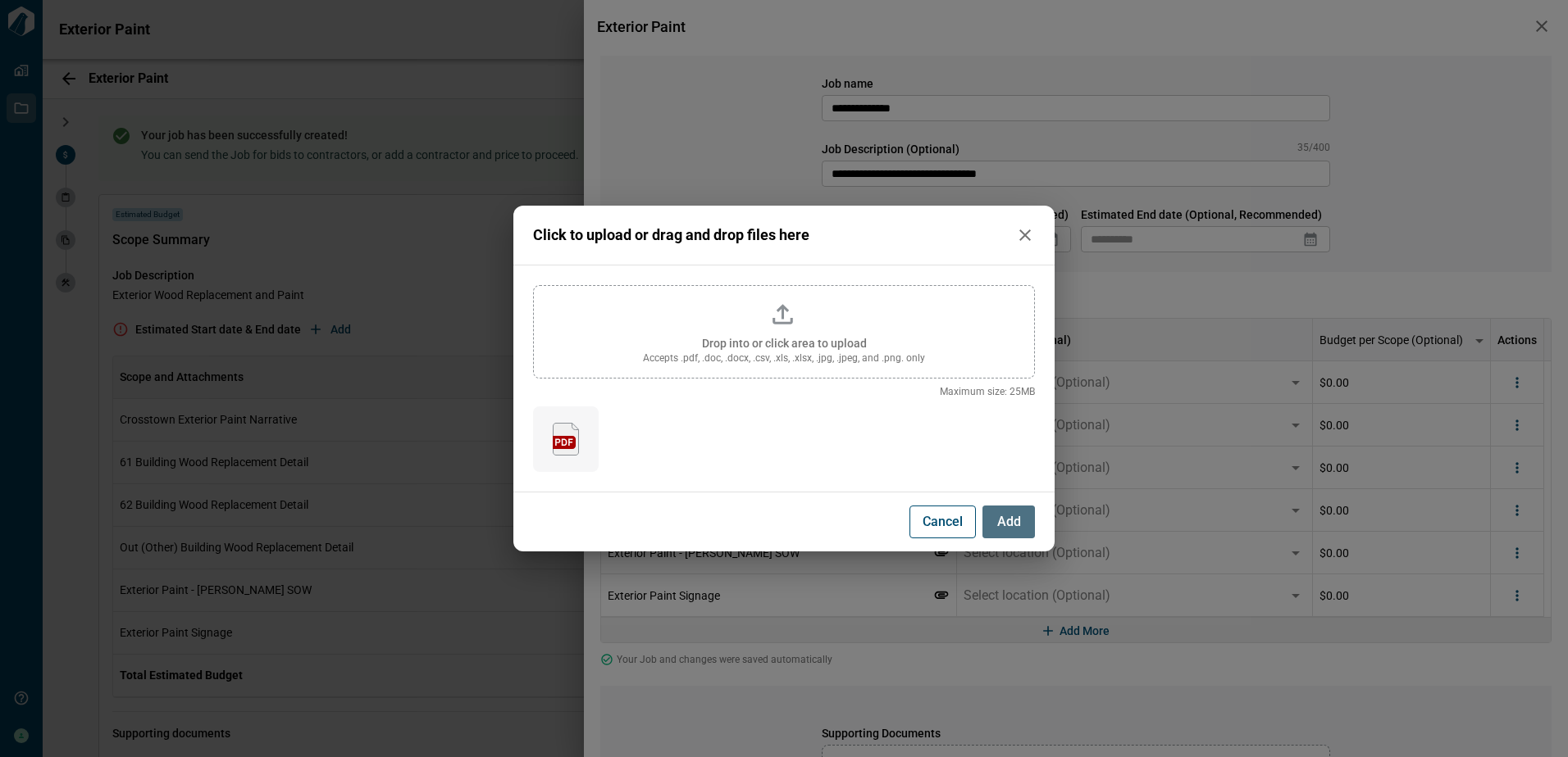
click at [1014, 520] on span "Add" at bounding box center [1009, 521] width 24 height 17
